Goal: Information Seeking & Learning: Find specific fact

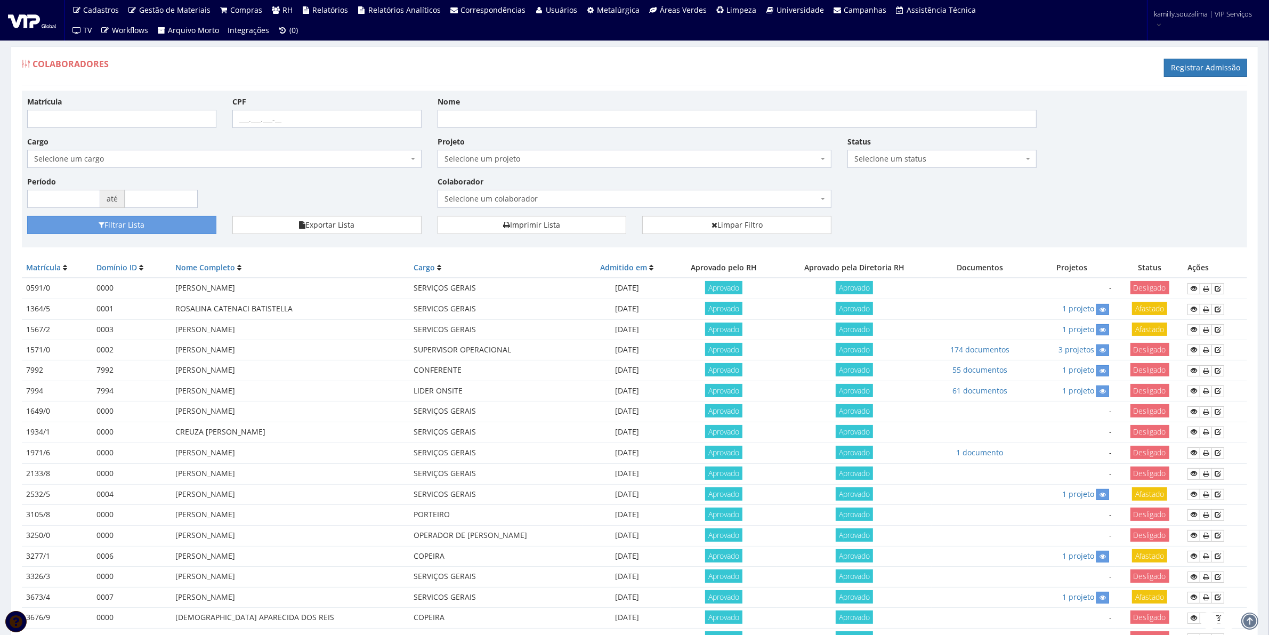
click at [641, 192] on span "Selecione um colaborador" at bounding box center [635, 199] width 394 height 18
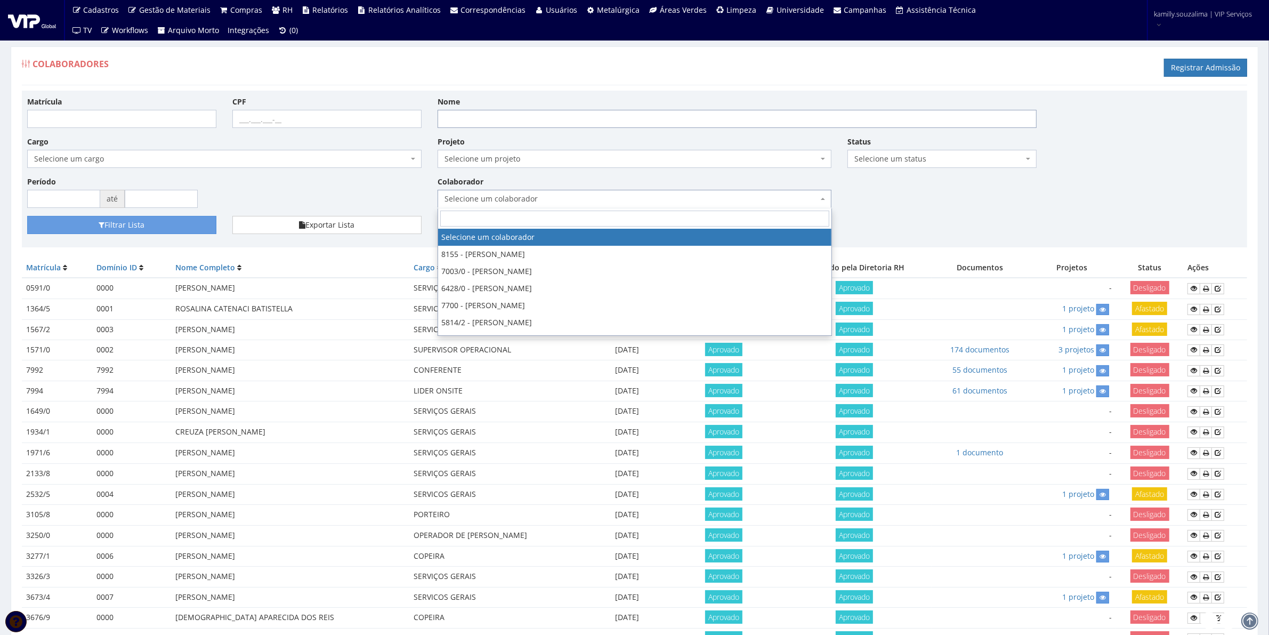
click at [615, 114] on input "Nome" at bounding box center [738, 119] width 600 height 18
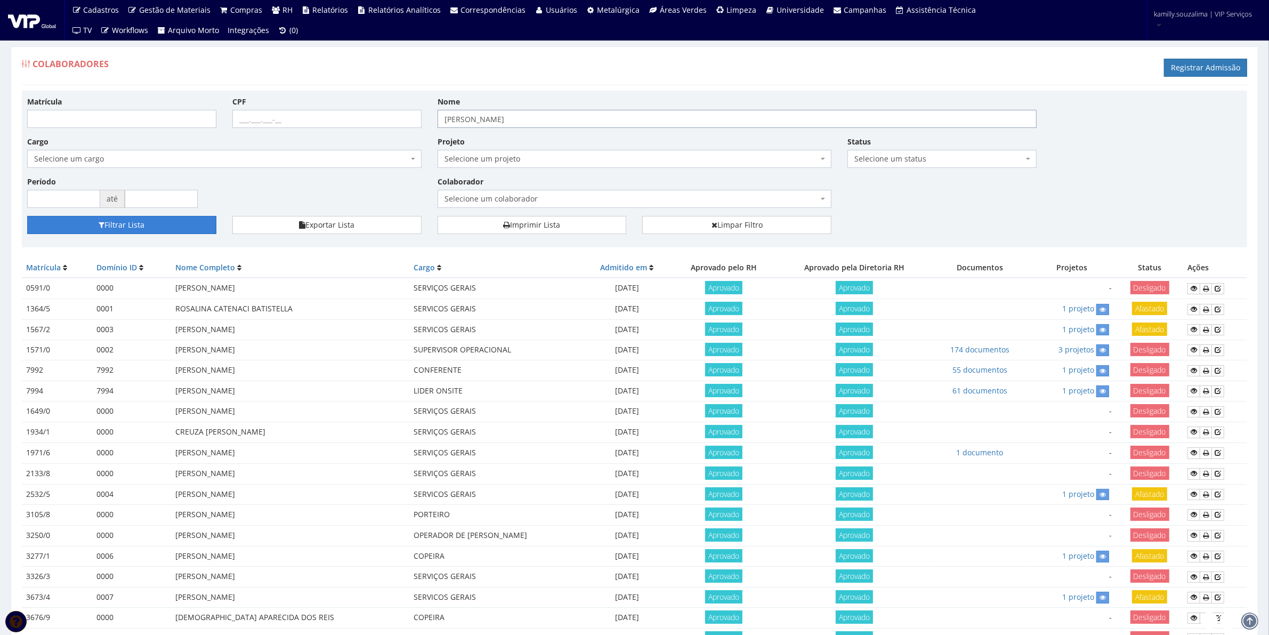
type input "rodrigo"
click at [139, 224] on button "Filtrar Lista" at bounding box center [121, 225] width 189 height 18
click at [536, 124] on input "Nome" at bounding box center [738, 119] width 600 height 18
type input "[PERSON_NAME]"
drag, startPoint x: 195, startPoint y: 228, endPoint x: 332, endPoint y: 230, distance: 137.0
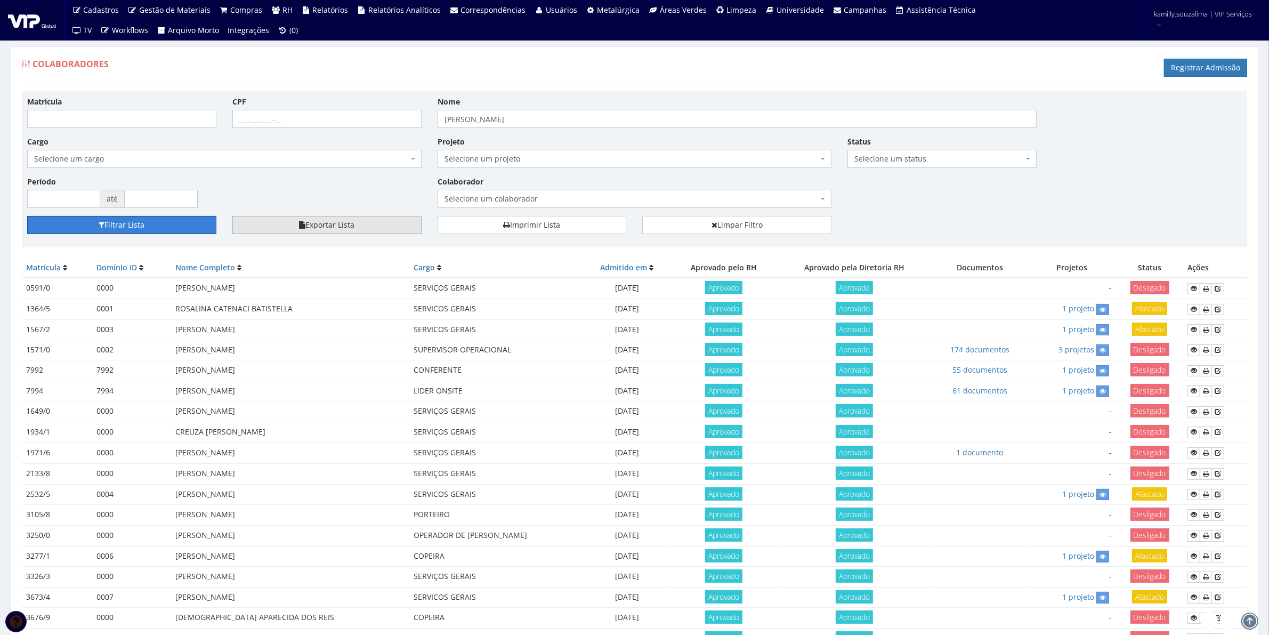
click at [197, 228] on button "Filtrar Lista" at bounding box center [121, 225] width 189 height 18
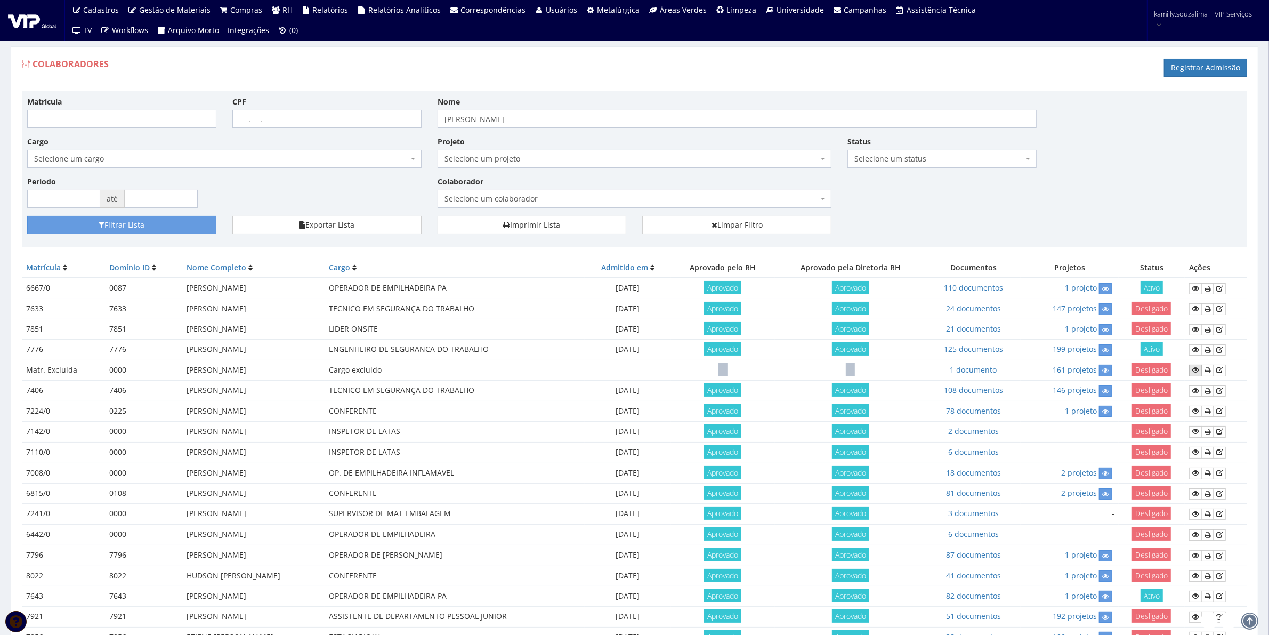
click at [1197, 371] on icon at bounding box center [1195, 369] width 6 height 7
click at [977, 350] on link "125 documentos" at bounding box center [973, 349] width 59 height 10
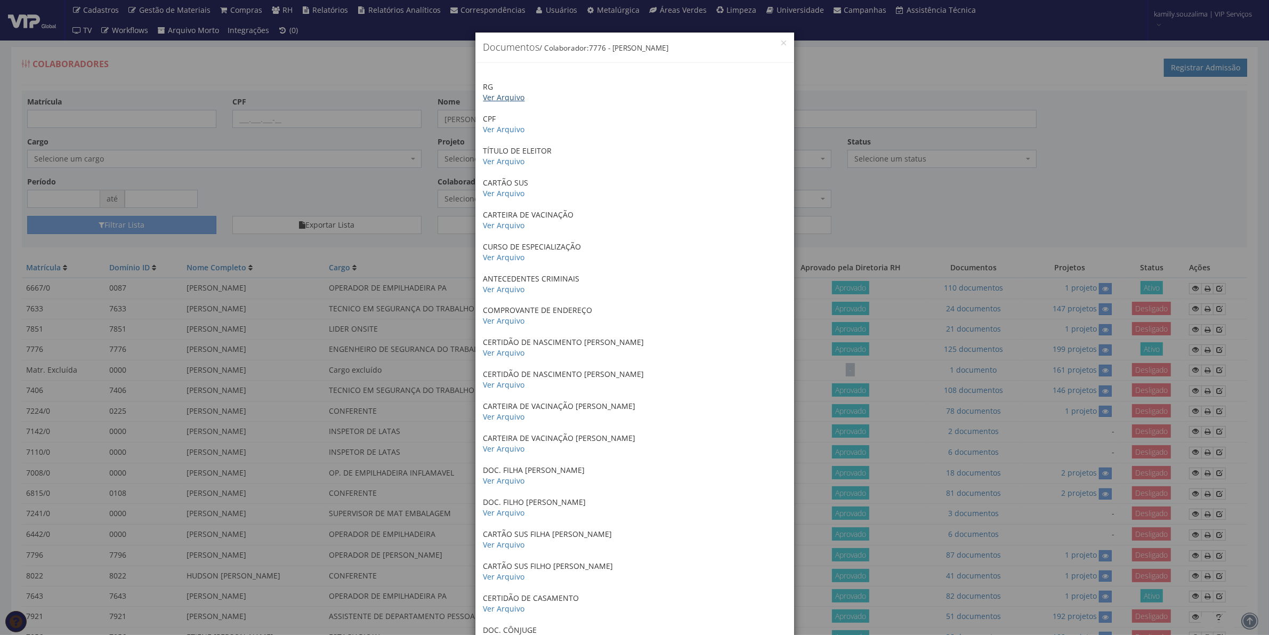
click at [513, 96] on link "Ver Arquivo" at bounding box center [504, 97] width 42 height 10
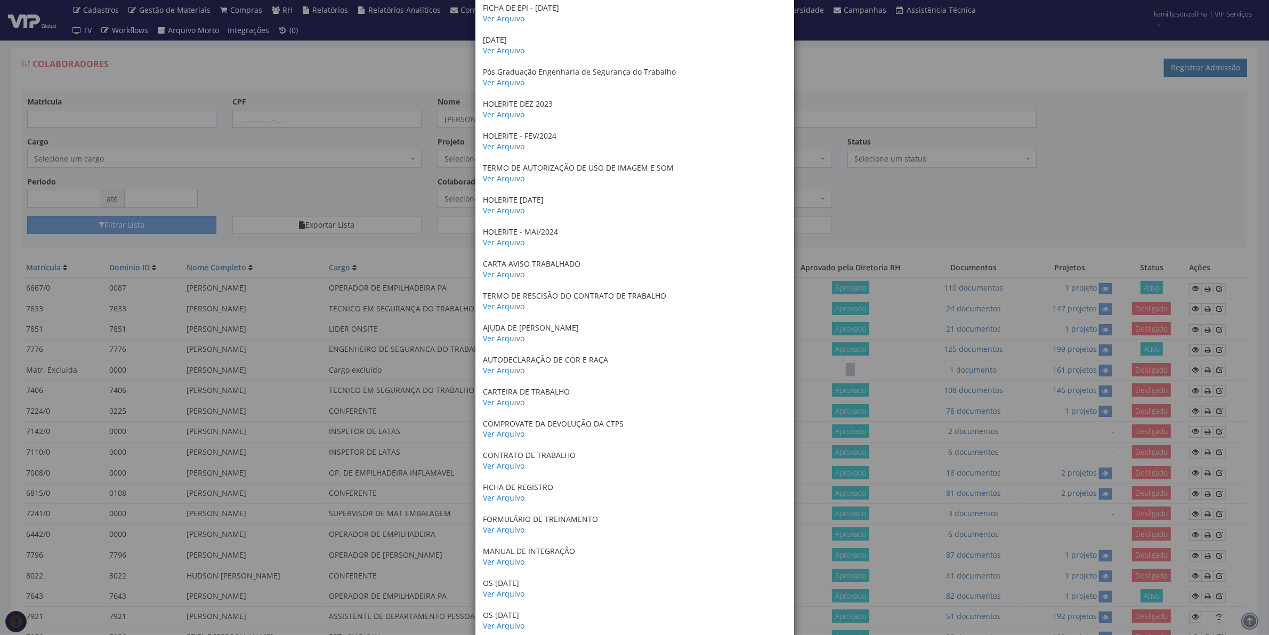
scroll to position [1932, 0]
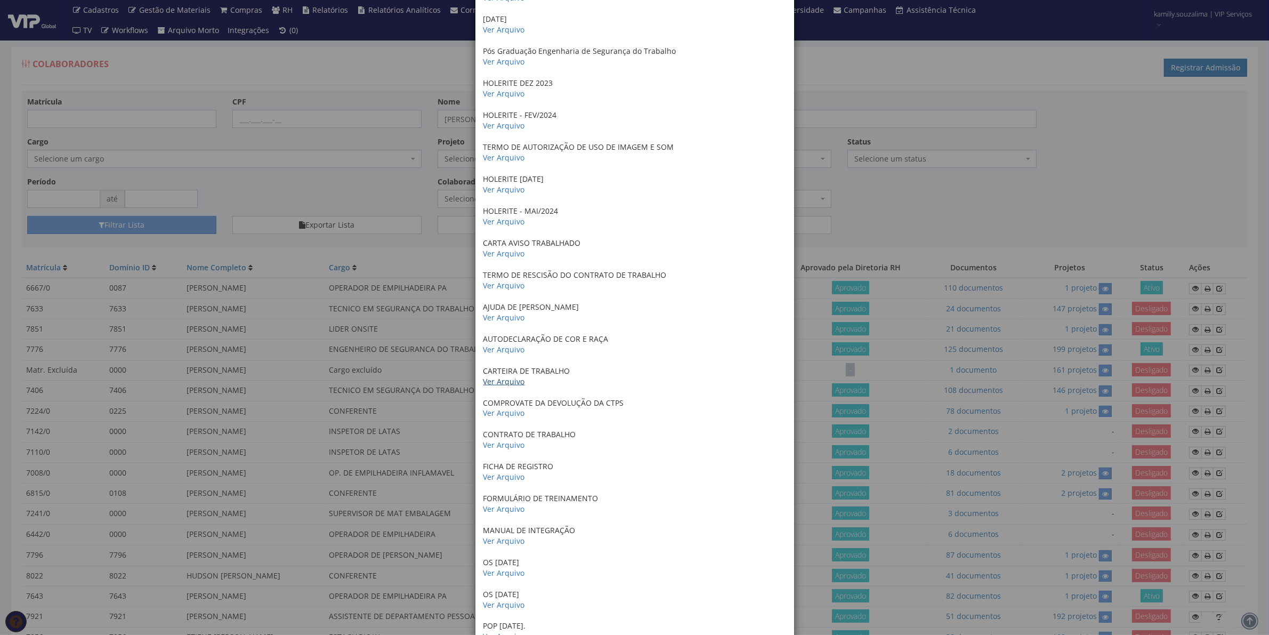
click at [498, 376] on link "Ver Arquivo" at bounding box center [504, 381] width 42 height 10
click at [1038, 190] on div "× Documentos / Colaborador: 7776 - RODRIGO ADRIANO MARTINS RG Ver Arquivo CPF V…" at bounding box center [634, 317] width 1269 height 635
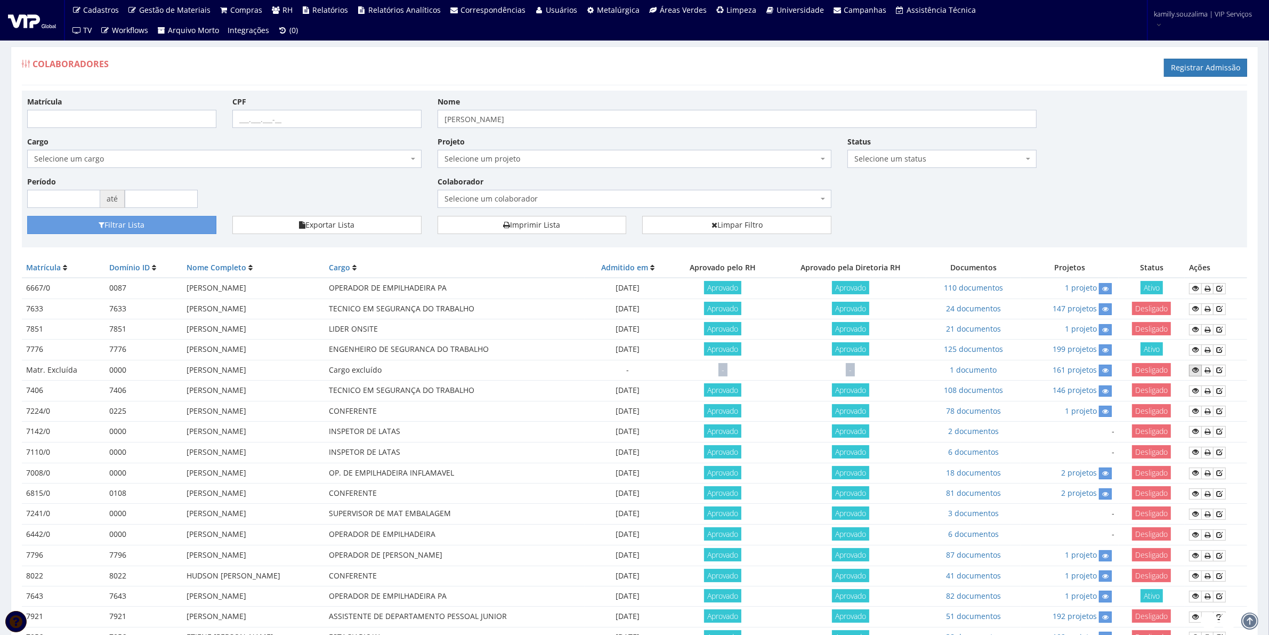
click at [1202, 369] on link at bounding box center [1195, 370] width 13 height 11
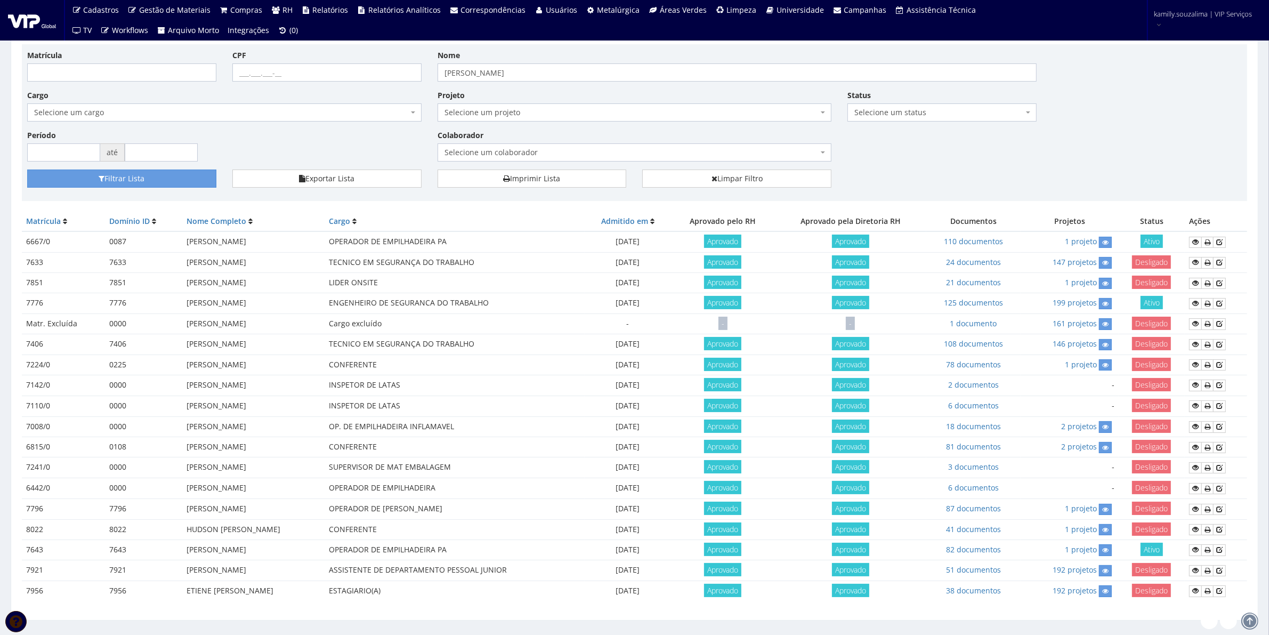
scroll to position [72, 0]
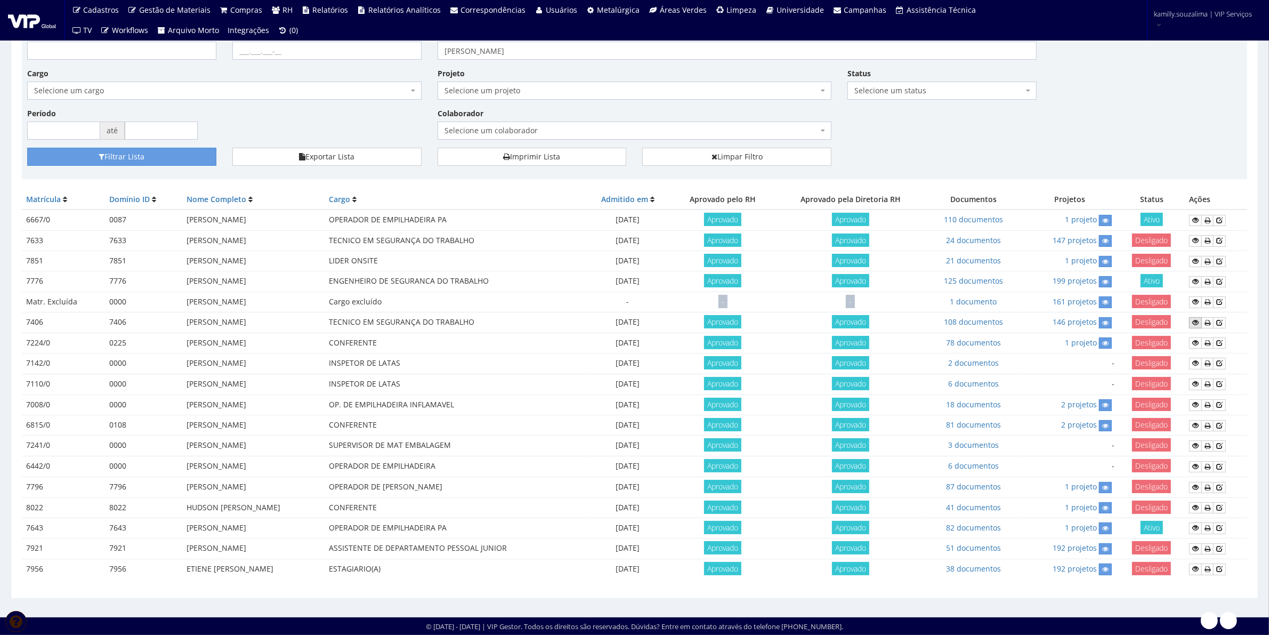
click at [1199, 320] on icon at bounding box center [1195, 322] width 6 height 7
drag, startPoint x: 649, startPoint y: 327, endPoint x: 681, endPoint y: 321, distance: 33.0
click at [671, 321] on td "26/08/2019" at bounding box center [628, 322] width 86 height 20
copy td "26/08/2019"
click at [1199, 320] on icon at bounding box center [1195, 322] width 6 height 7
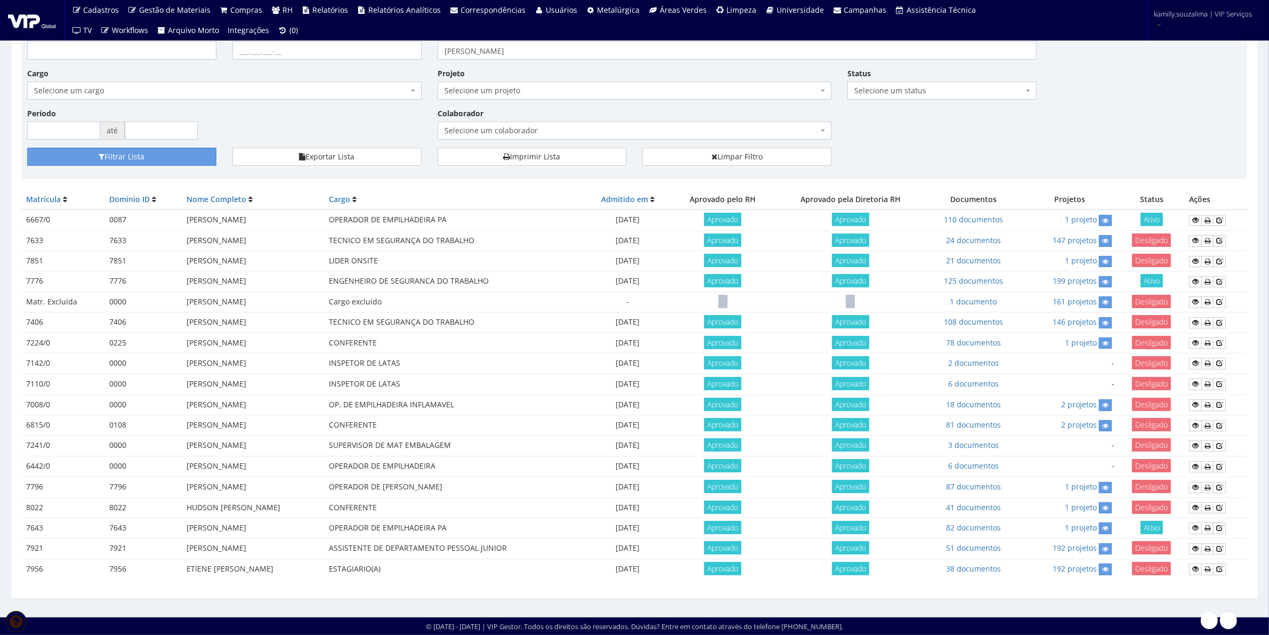
scroll to position [5, 0]
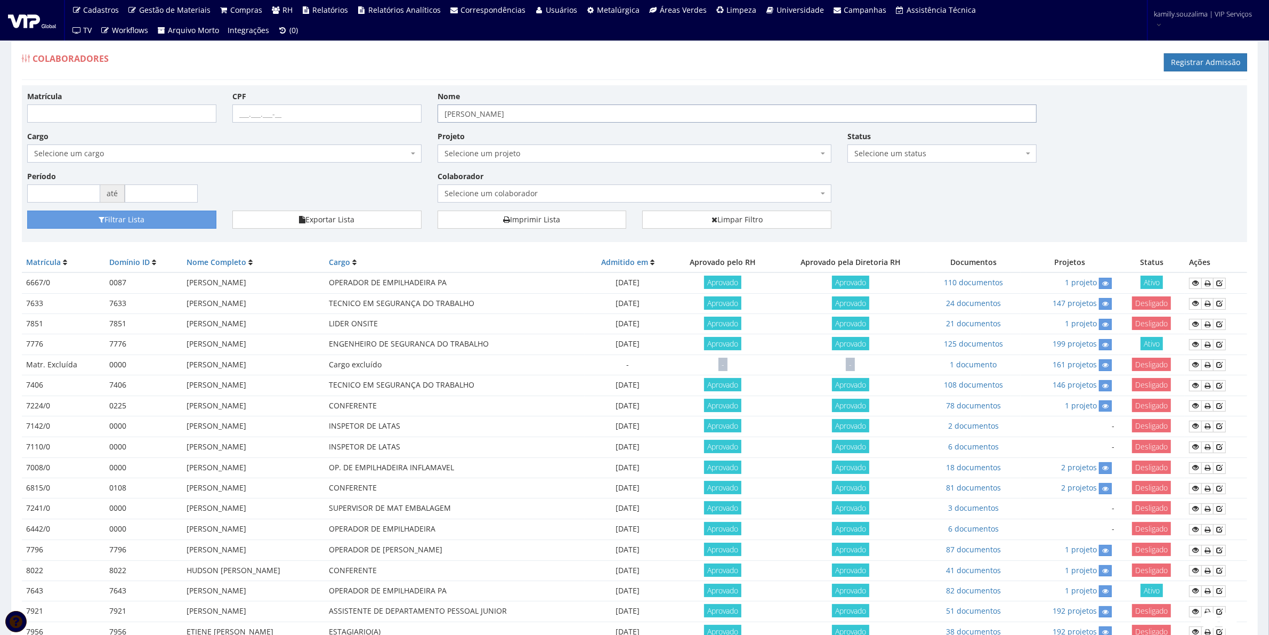
drag, startPoint x: 491, startPoint y: 121, endPoint x: 276, endPoint y: 123, distance: 215.4
click at [276, 123] on div "Matrícula CPF Nome rodrigo Cargo Selecione um cargo G0610 D0029 - 4110-05 - AGE…" at bounding box center [634, 151] width 1231 height 120
type input "anderson aparecido arcencio"
drag, startPoint x: 174, startPoint y: 219, endPoint x: 148, endPoint y: 118, distance: 103.7
click at [174, 219] on button "Filtrar Lista" at bounding box center [121, 220] width 189 height 18
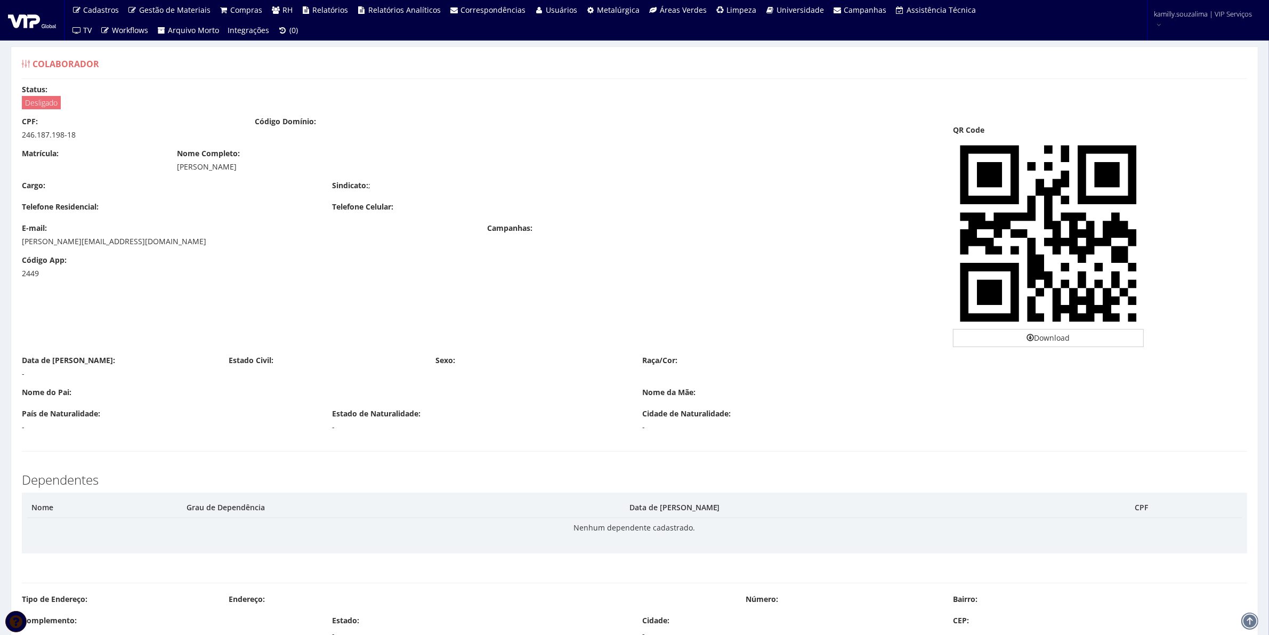
drag, startPoint x: 292, startPoint y: 166, endPoint x: 174, endPoint y: 173, distance: 118.0
click at [174, 173] on div "Matrícula: Nome Completo: RODRIGO ADRIANO MARTINS" at bounding box center [479, 164] width 931 height 32
copy div "RODRIGO ADRIANO MARTINS"
drag, startPoint x: 83, startPoint y: 137, endPoint x: 19, endPoint y: 142, distance: 64.1
click at [19, 142] on div "CPF: 246.187.198-18 Código Domínio:" at bounding box center [479, 132] width 931 height 32
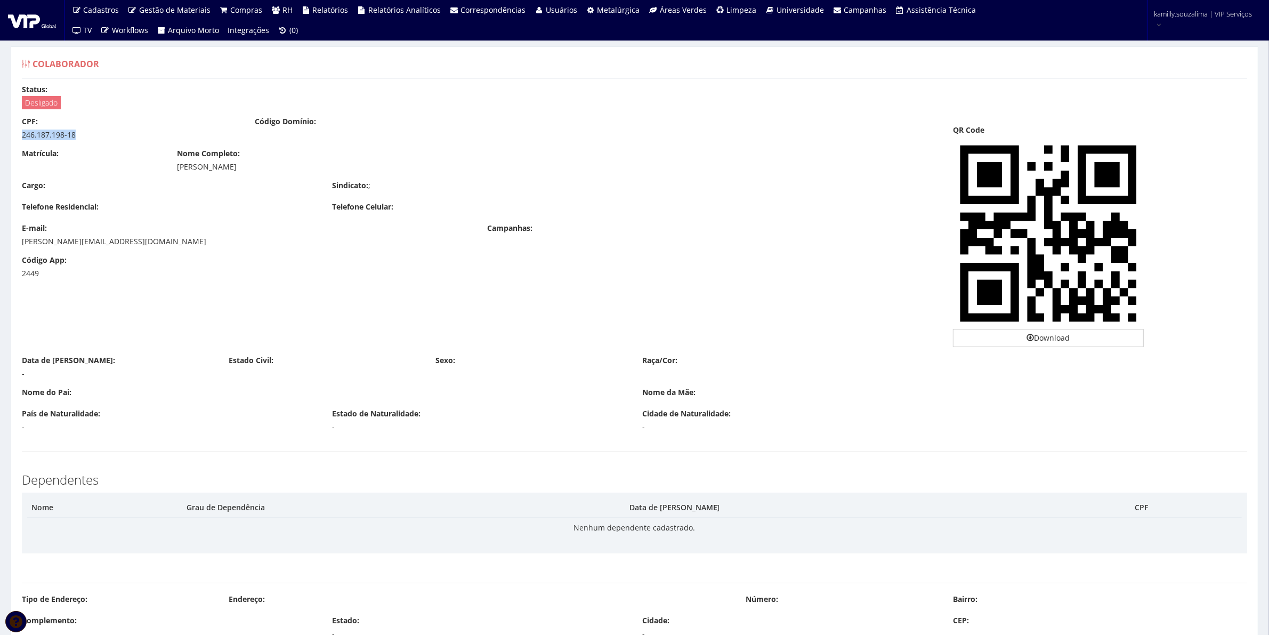
copy div "246.187.198-18"
drag, startPoint x: 195, startPoint y: 246, endPoint x: 17, endPoint y: 246, distance: 178.0
click at [17, 246] on div "E-mail: [PERSON_NAME][EMAIL_ADDRESS][DOMAIN_NAME]" at bounding box center [246, 235] width 465 height 24
copy div "[PERSON_NAME][EMAIL_ADDRESS][DOMAIN_NAME]"
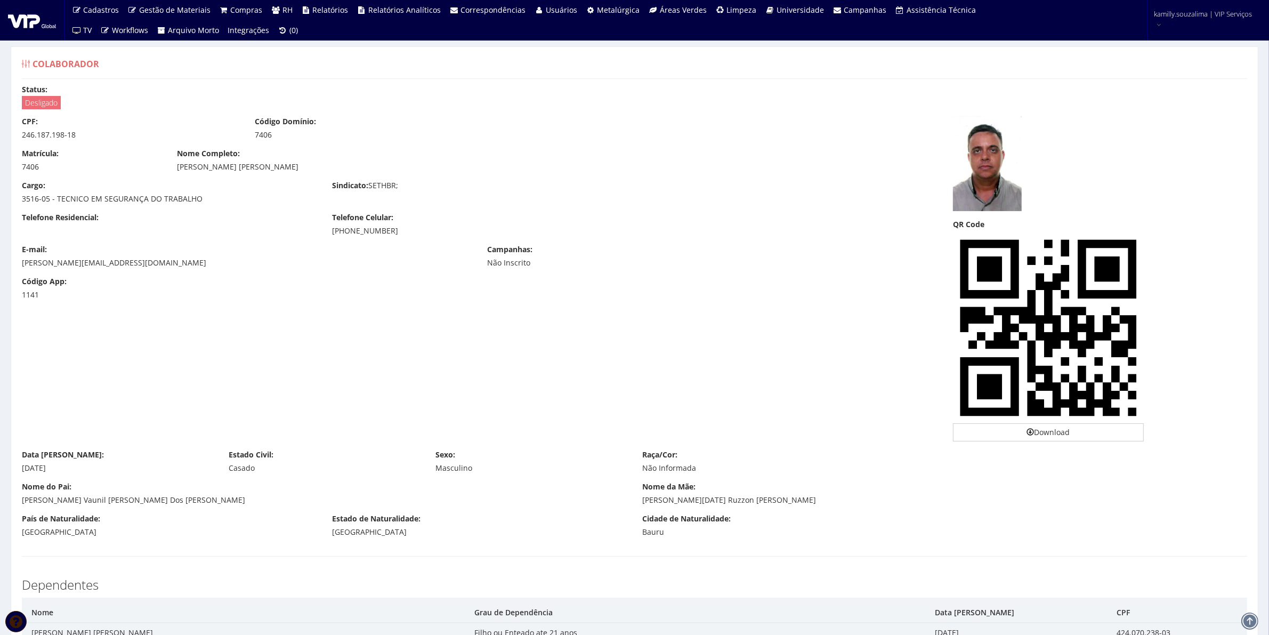
drag, startPoint x: 326, startPoint y: 228, endPoint x: 448, endPoint y: 240, distance: 123.2
click at [448, 240] on div "Telefone Residencial: Telefone Celular: (14) 99703-0476" at bounding box center [479, 228] width 931 height 32
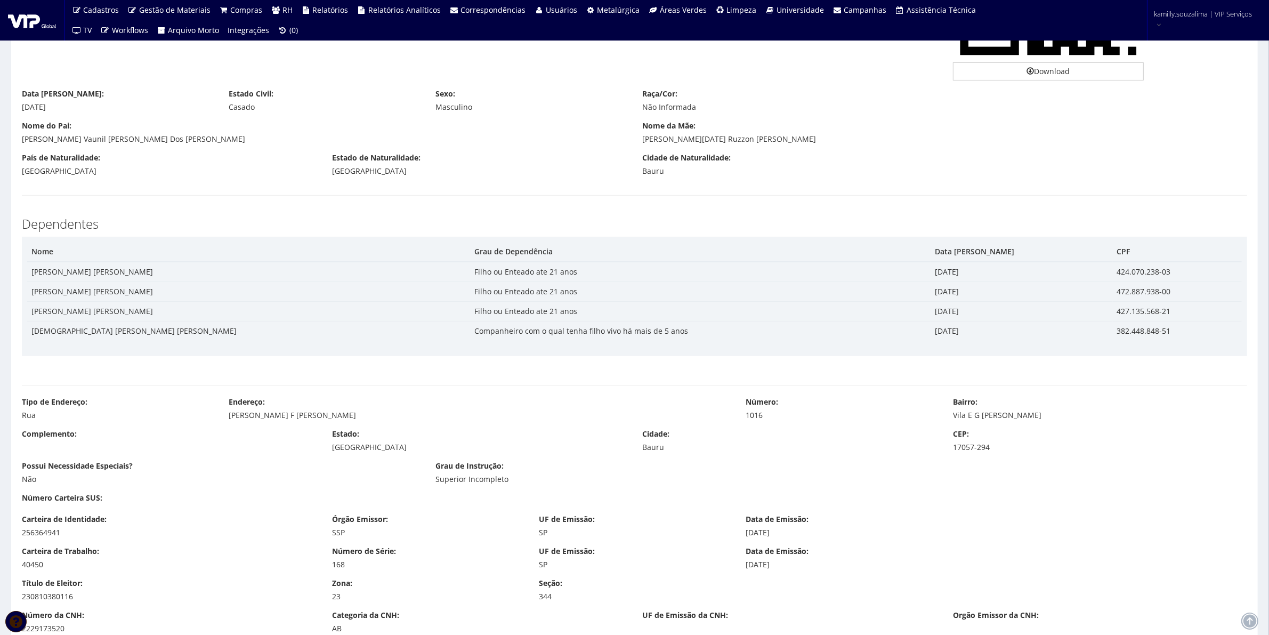
scroll to position [466, 0]
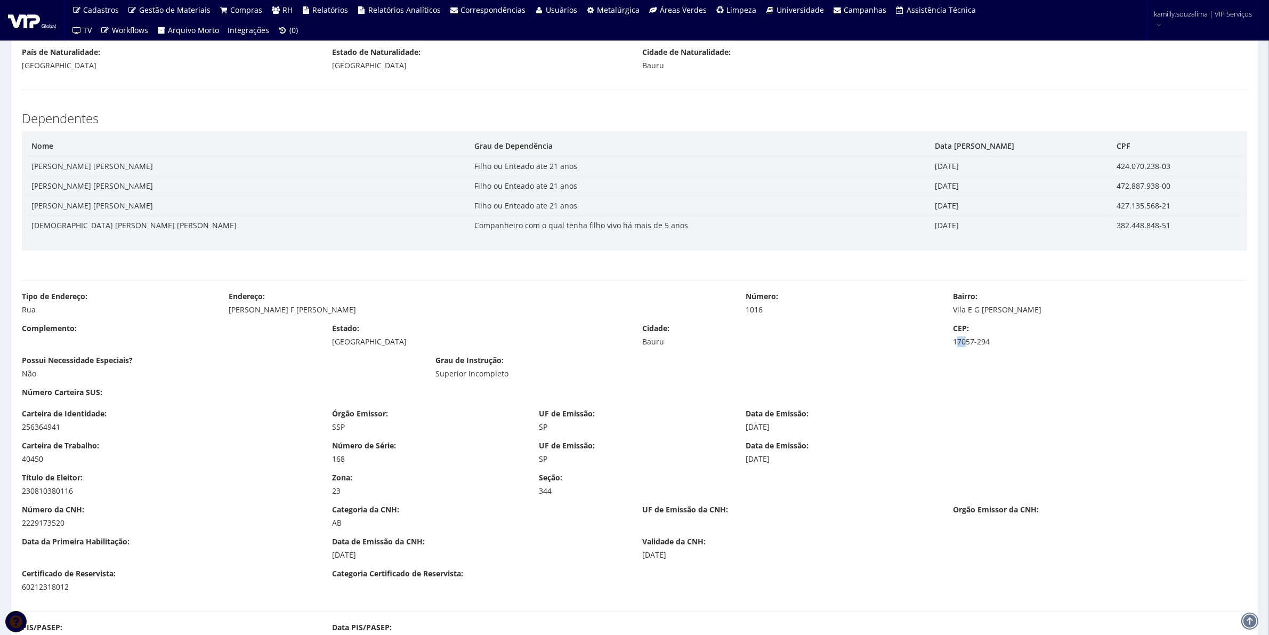
drag, startPoint x: 957, startPoint y: 343, endPoint x: 967, endPoint y: 344, distance: 10.2
click at [967, 344] on div "17057-294" at bounding box center [1100, 341] width 294 height 11
drag, startPoint x: 942, startPoint y: 343, endPoint x: 1000, endPoint y: 345, distance: 57.6
click at [1006, 343] on div "Complemento: Estado: São Paulo Cidade: Bauru CEP: 17057-294" at bounding box center [634, 339] width 1241 height 32
click at [997, 352] on div "Complemento: Estado: São Paulo Cidade: Bauru CEP: 17057-294" at bounding box center [634, 339] width 1241 height 32
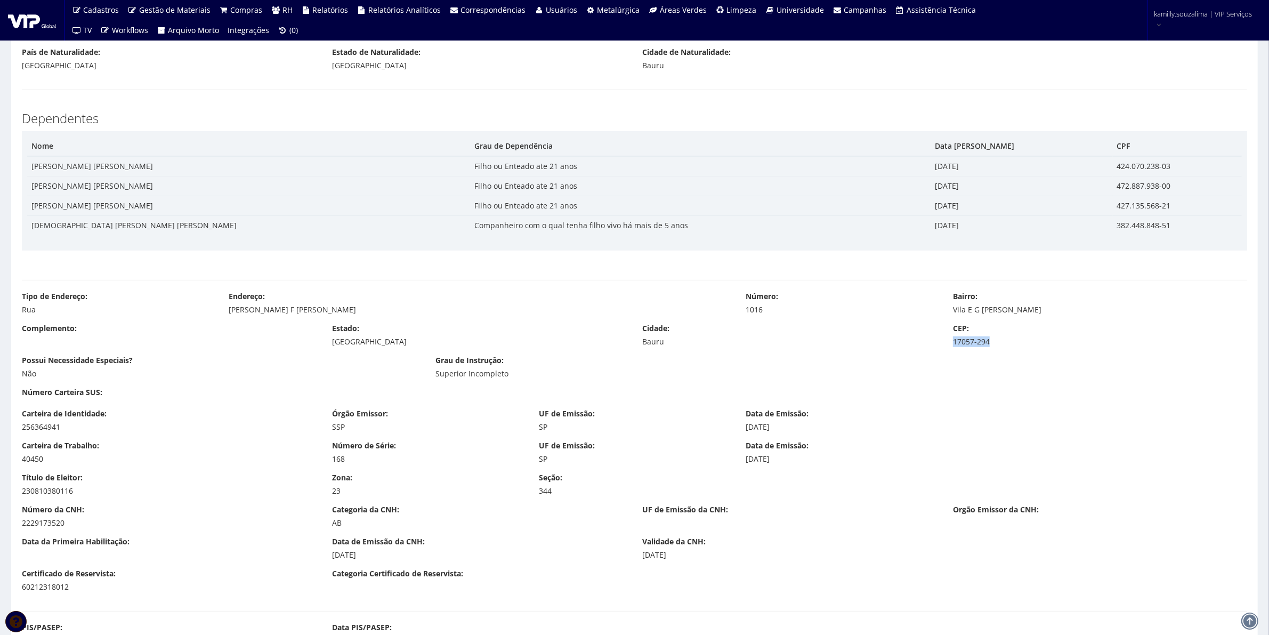
drag, startPoint x: 972, startPoint y: 342, endPoint x: 1003, endPoint y: 341, distance: 30.9
click at [1003, 341] on div "CEP: 17057-294" at bounding box center [1100, 335] width 310 height 24
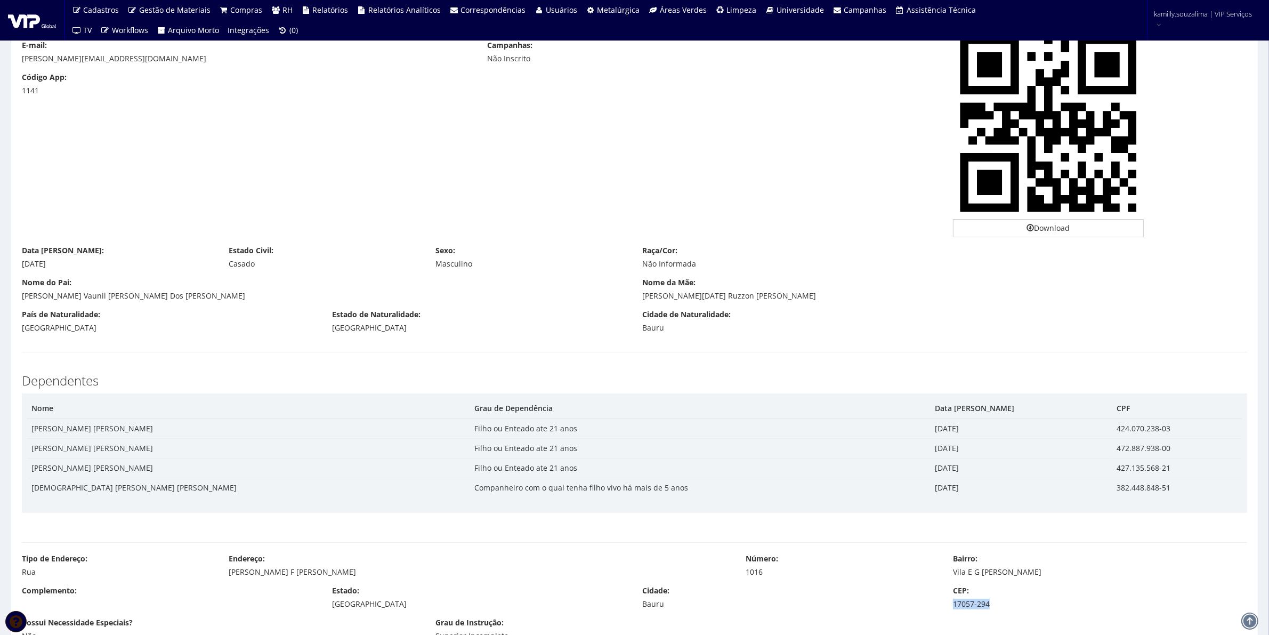
scroll to position [0, 0]
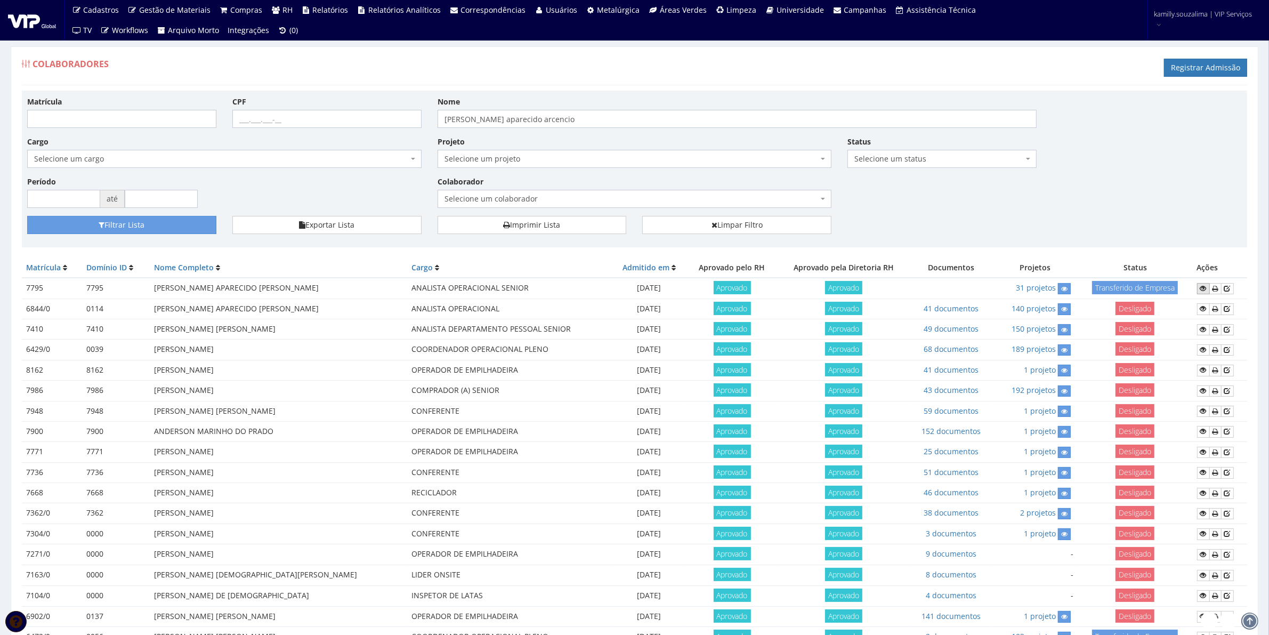
click at [1197, 292] on link at bounding box center [1203, 288] width 13 height 11
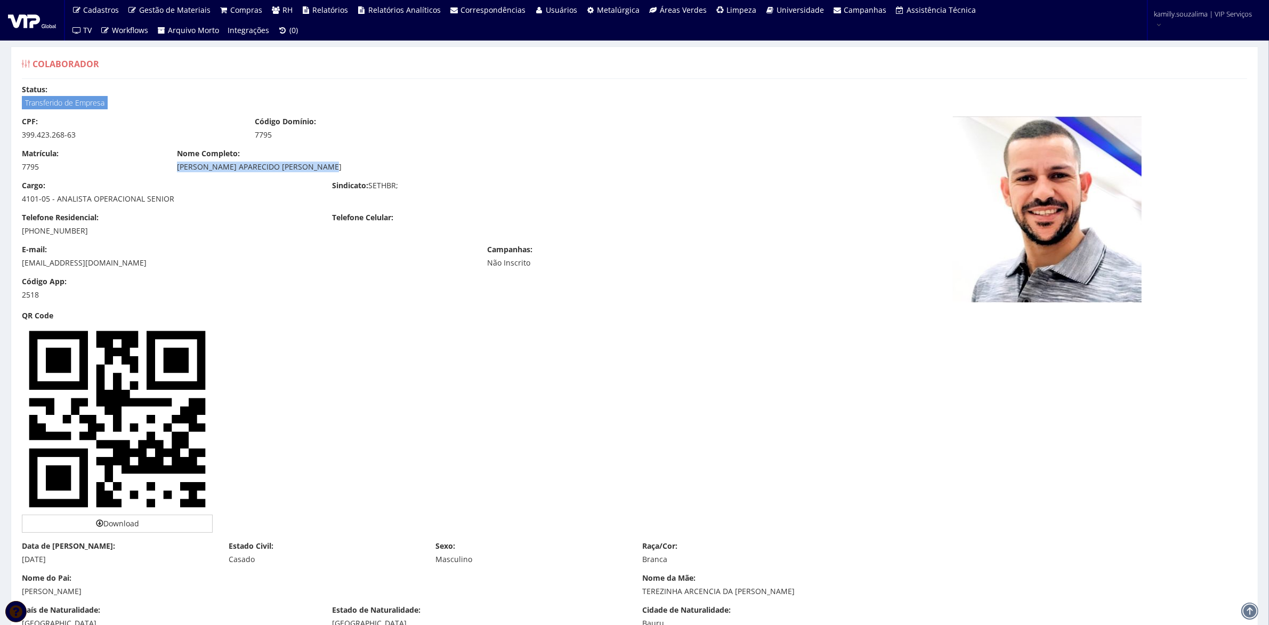
drag, startPoint x: 353, startPoint y: 170, endPoint x: 171, endPoint y: 172, distance: 182.9
click at [171, 172] on div "Matrícula: 7795 Nome Completo: [PERSON_NAME] APARECIDO [PERSON_NAME]" at bounding box center [479, 164] width 931 height 32
copy div "[PERSON_NAME] APARECIDO [PERSON_NAME]"
drag, startPoint x: 51, startPoint y: 138, endPoint x: 9, endPoint y: 140, distance: 41.7
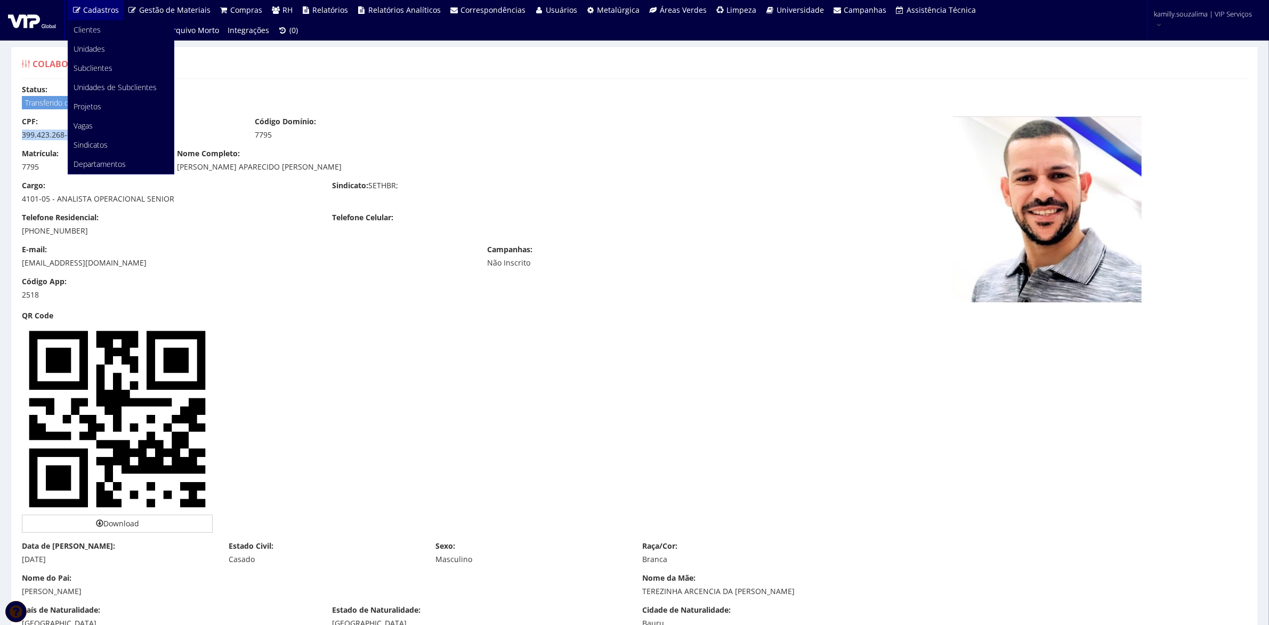
copy div "399.423.268-63"
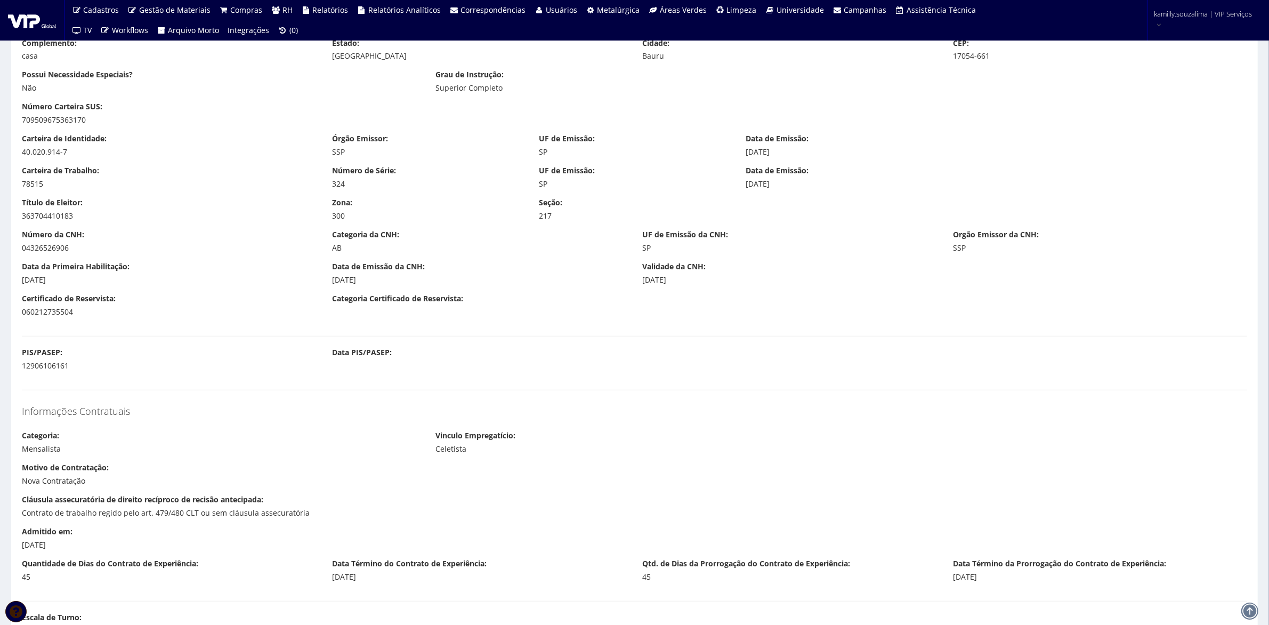
scroll to position [800, 0]
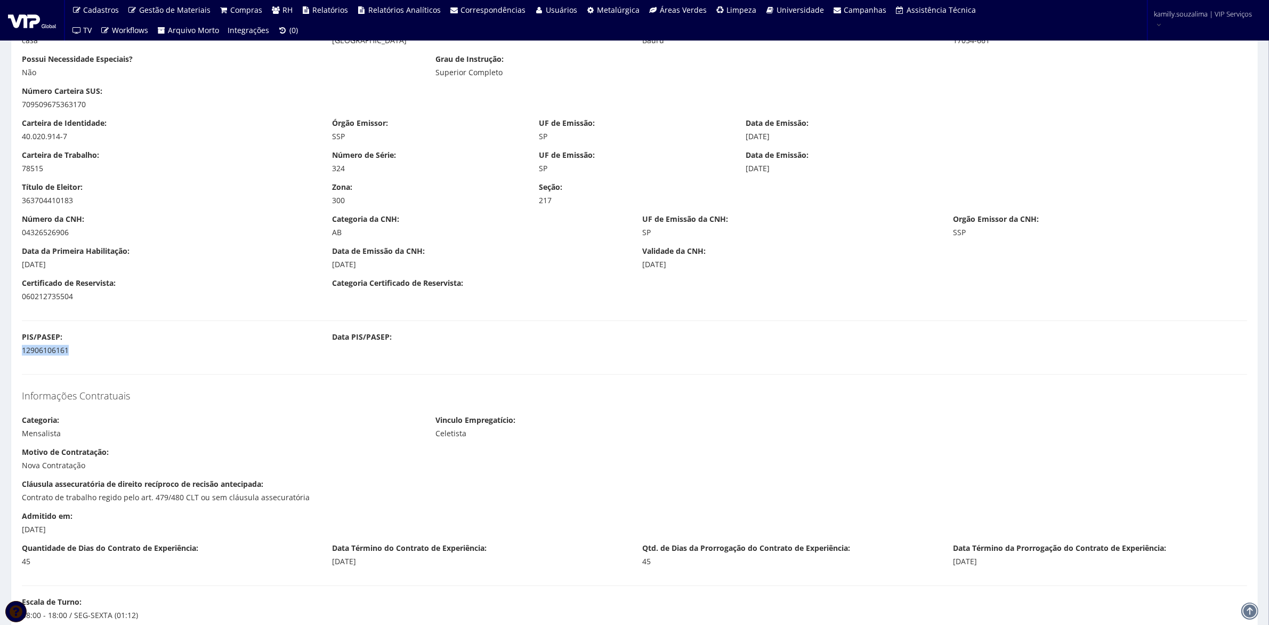
drag, startPoint x: 86, startPoint y: 352, endPoint x: -36, endPoint y: 352, distance: 122.1
copy div "12906106161"
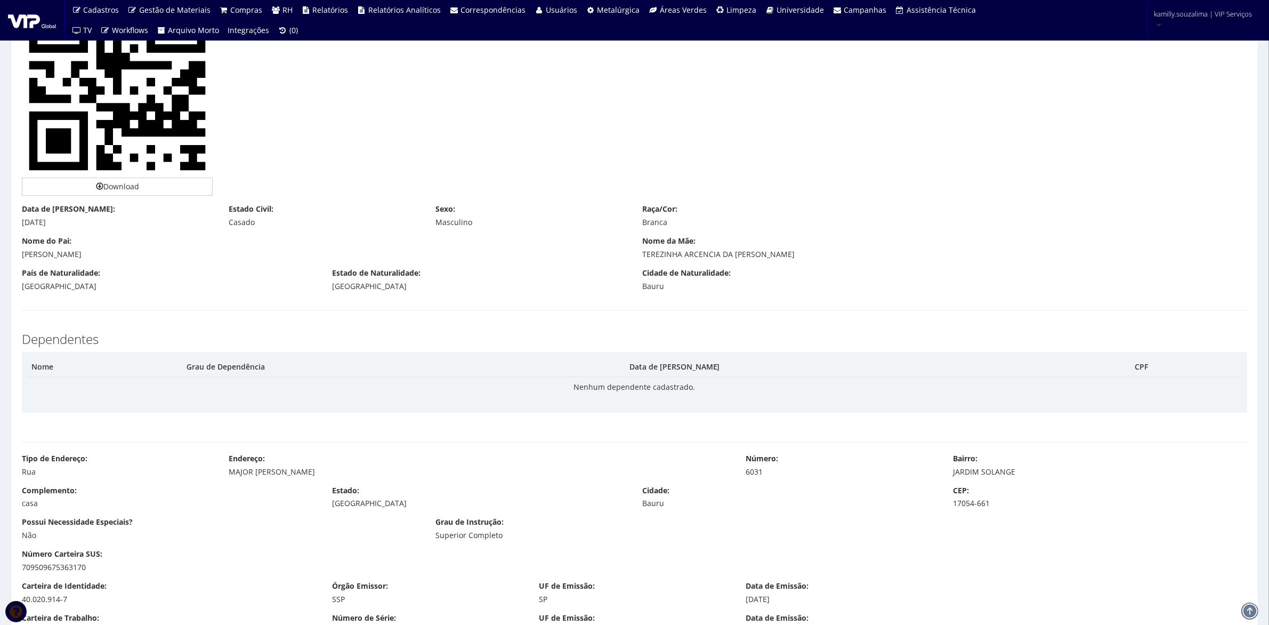
scroll to position [333, 0]
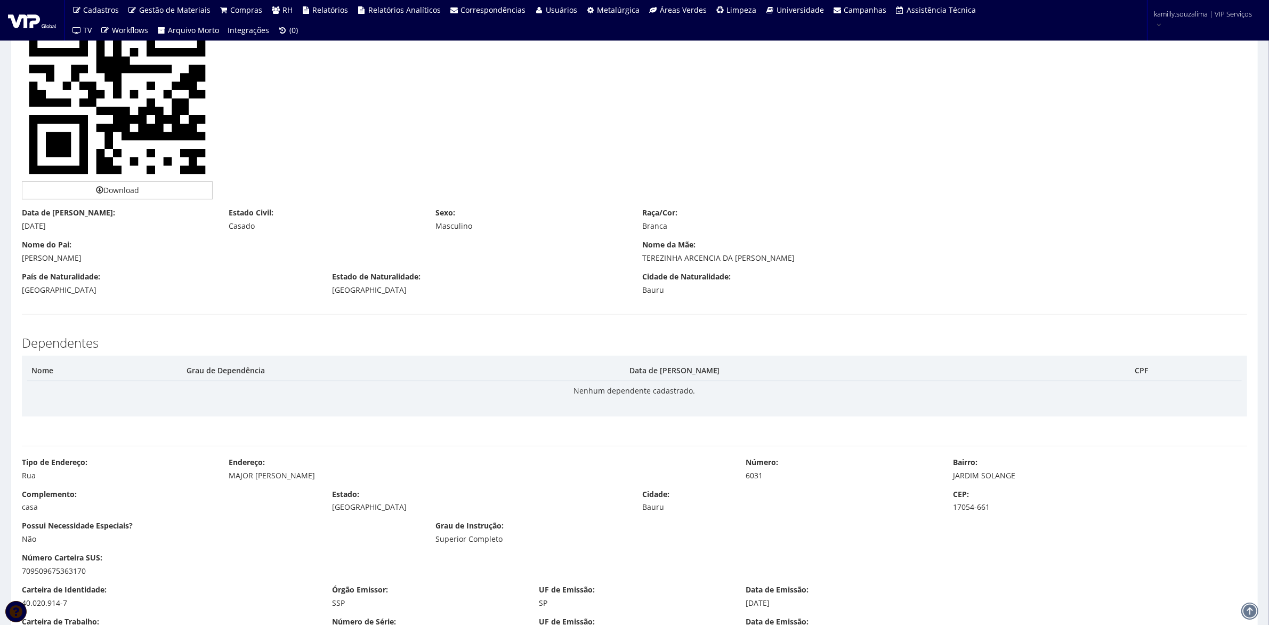
drag, startPoint x: 78, startPoint y: 225, endPoint x: 16, endPoint y: 227, distance: 61.9
click at [16, 227] on div "Data de Nascimento: [DATE]" at bounding box center [117, 219] width 207 height 24
copy div "[DATE]"
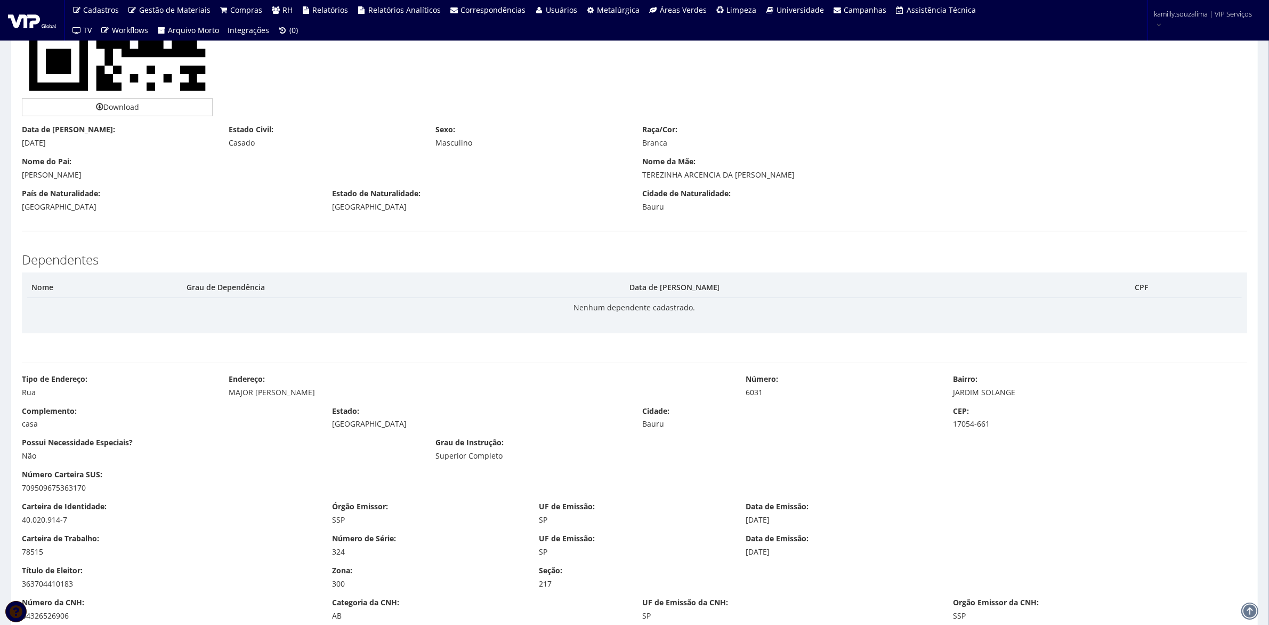
scroll to position [466, 0]
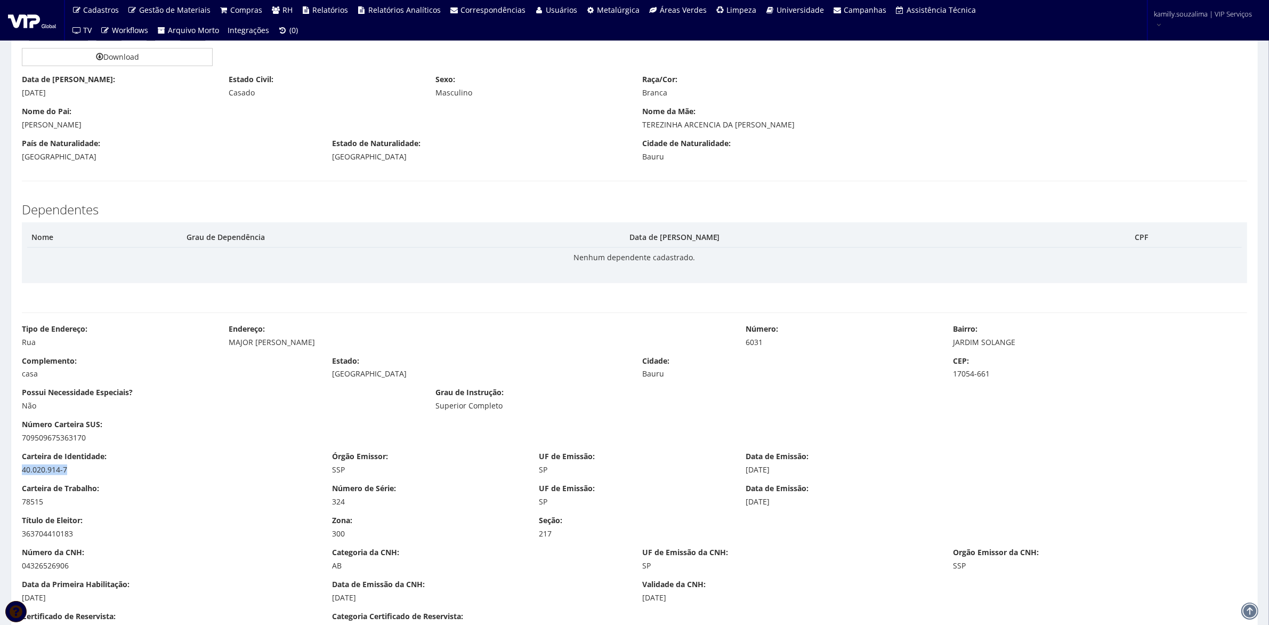
drag, startPoint x: 53, startPoint y: 472, endPoint x: 3, endPoint y: 473, distance: 50.7
copy div "40.020.914-7"
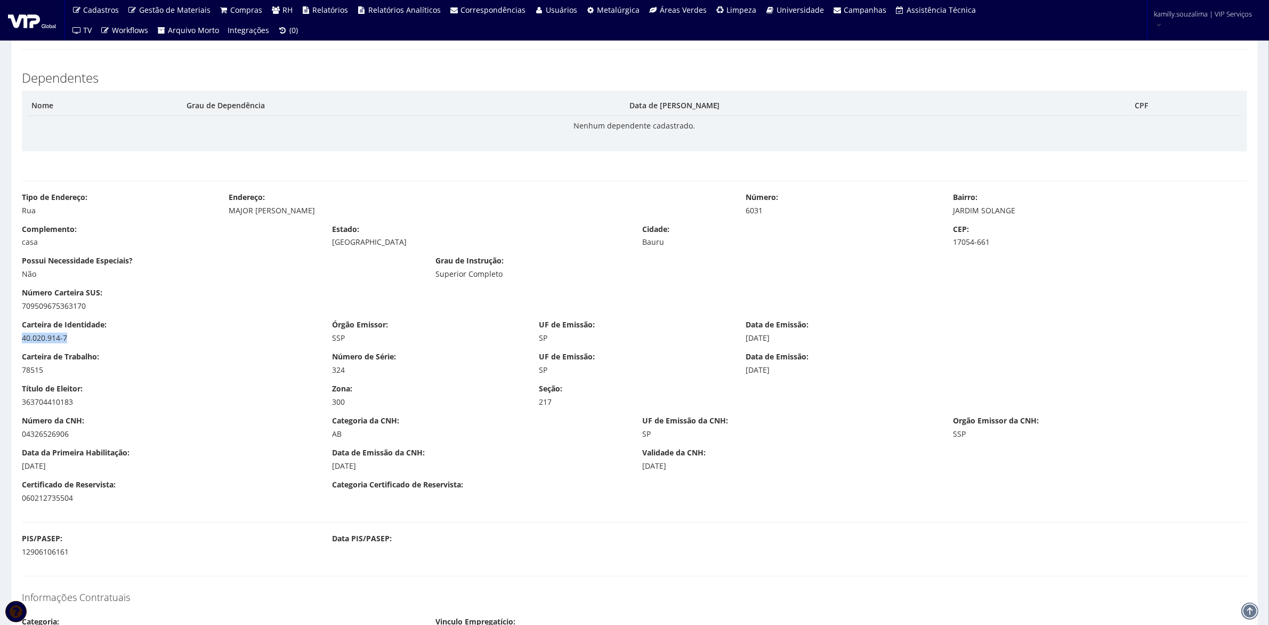
scroll to position [600, 0]
drag, startPoint x: 54, startPoint y: 373, endPoint x: 20, endPoint y: 370, distance: 34.8
click at [20, 370] on div "Carteira de Trabalho: 78515" at bounding box center [169, 362] width 310 height 24
copy div "78515"
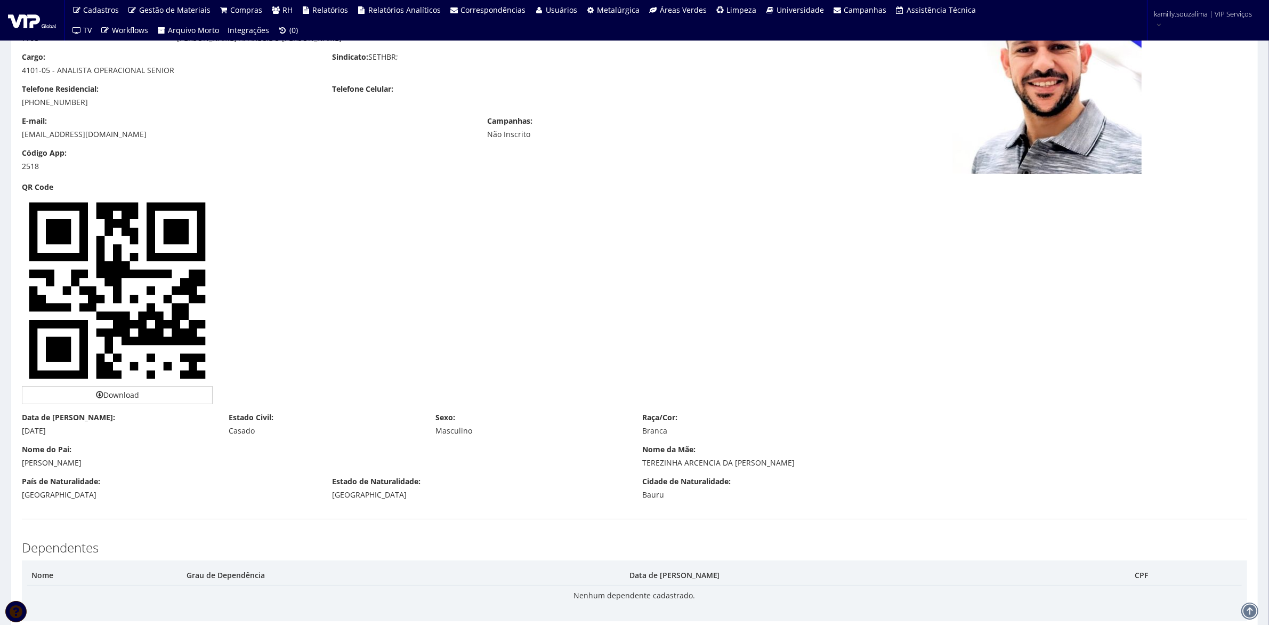
scroll to position [0, 0]
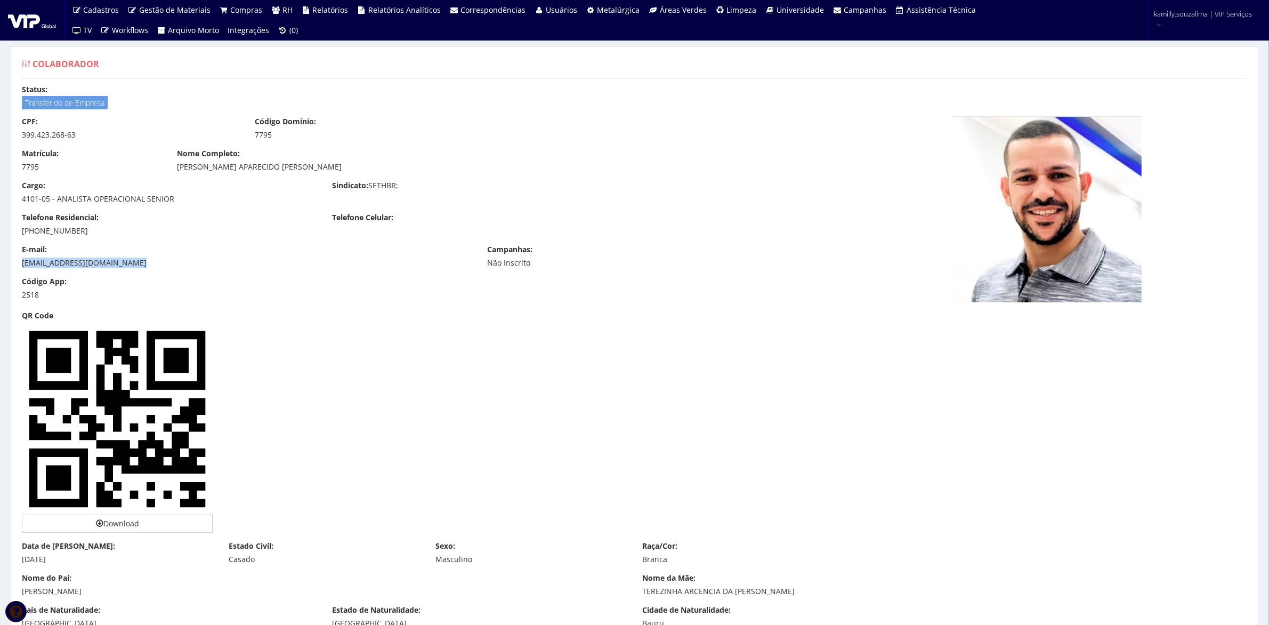
drag, startPoint x: 147, startPoint y: 262, endPoint x: 21, endPoint y: 265, distance: 125.3
click at [21, 265] on div "E-mail: [EMAIL_ADDRESS][DOMAIN_NAME]" at bounding box center [246, 256] width 465 height 24
copy div "[EMAIL_ADDRESS][DOMAIN_NAME]"
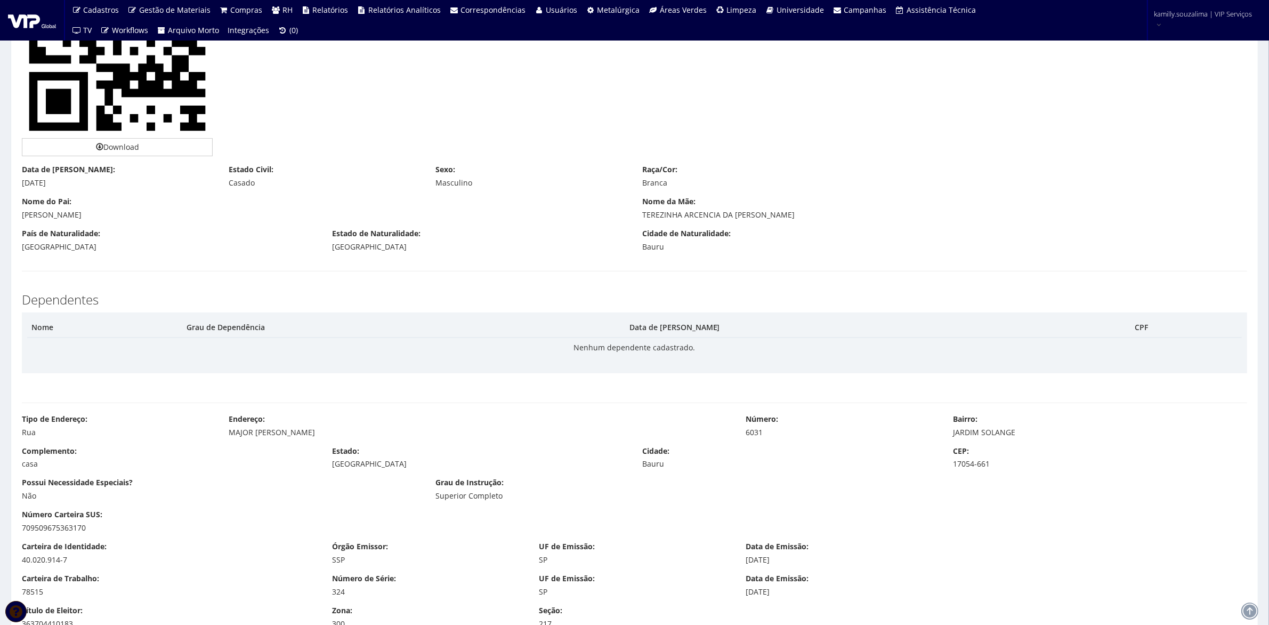
scroll to position [466, 0]
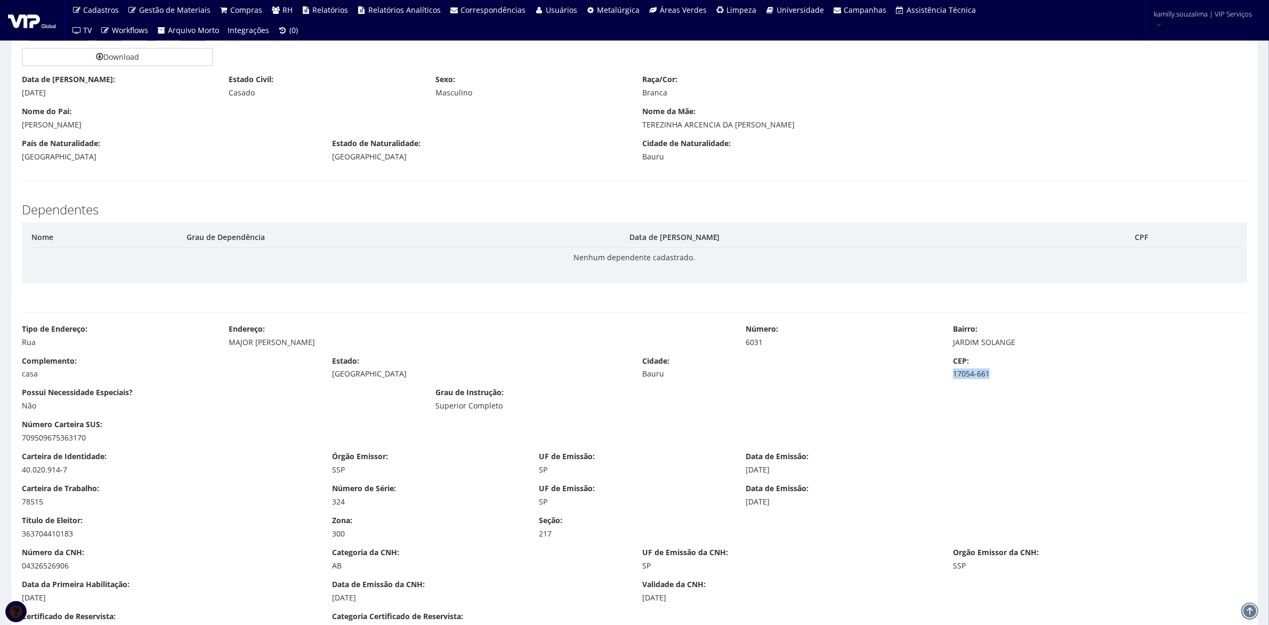
drag, startPoint x: 1000, startPoint y: 374, endPoint x: 953, endPoint y: 382, distance: 47.7
click at [953, 382] on div "Complemento: casa Estado: [GEOGRAPHIC_DATA] Cidade: [GEOGRAPHIC_DATA] CEP: 1705…" at bounding box center [634, 372] width 1241 height 32
copy div "17054-661"
drag, startPoint x: 798, startPoint y: 339, endPoint x: 744, endPoint y: 350, distance: 55.0
click at [744, 350] on div "Tipo de Endereço: Rua Endereço: MAJOR [PERSON_NAME] Número: 6031 Bairro: [GEOGR…" at bounding box center [634, 340] width 1241 height 32
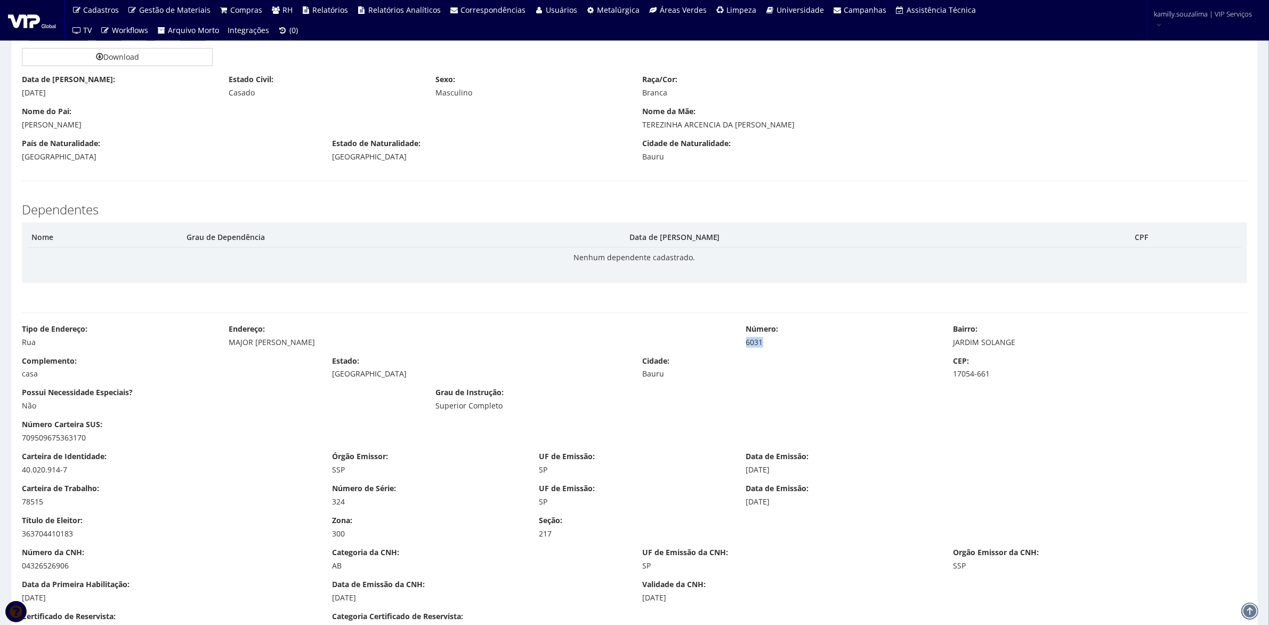
copy div "6031"
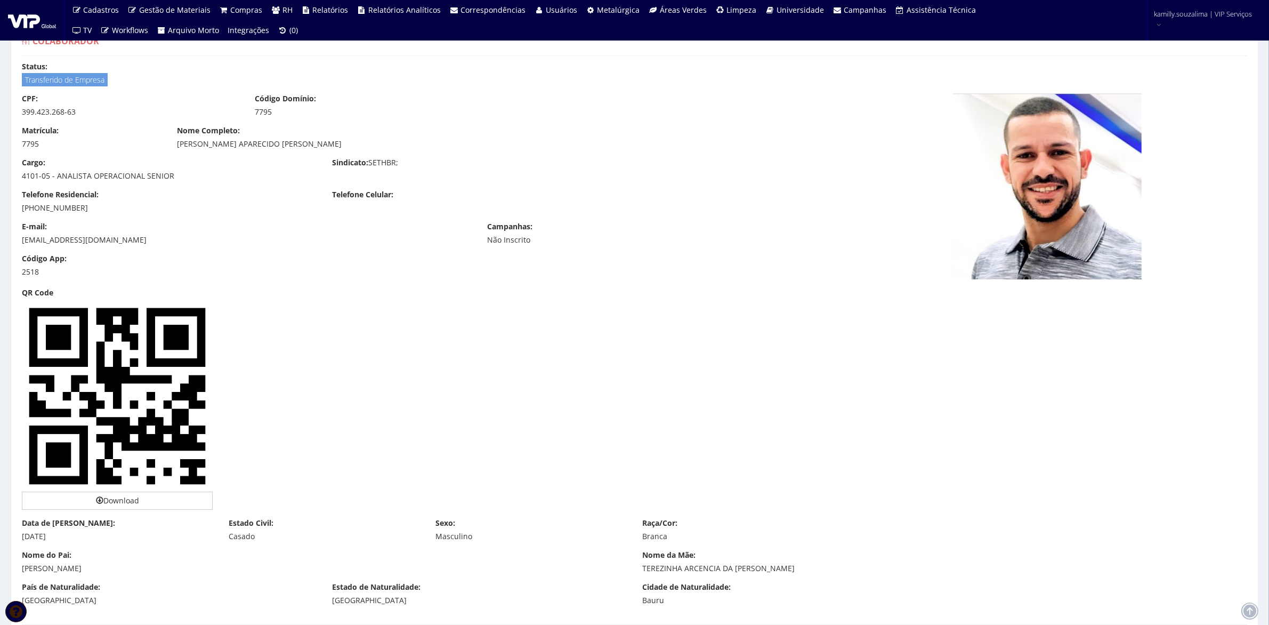
scroll to position [0, 0]
